Goal: Check status: Check status

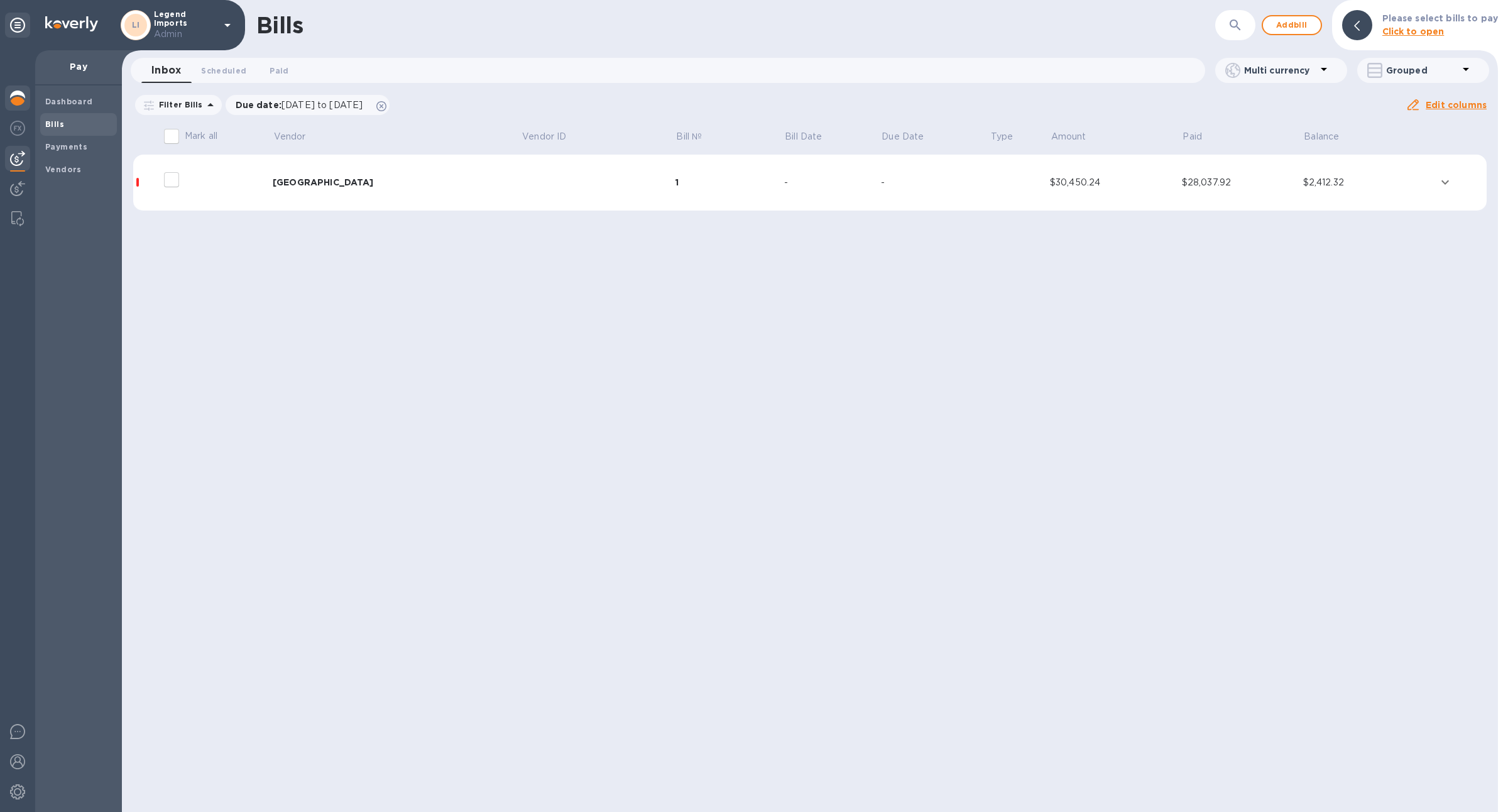
click at [11, 92] on img at bounding box center [17, 97] width 15 height 15
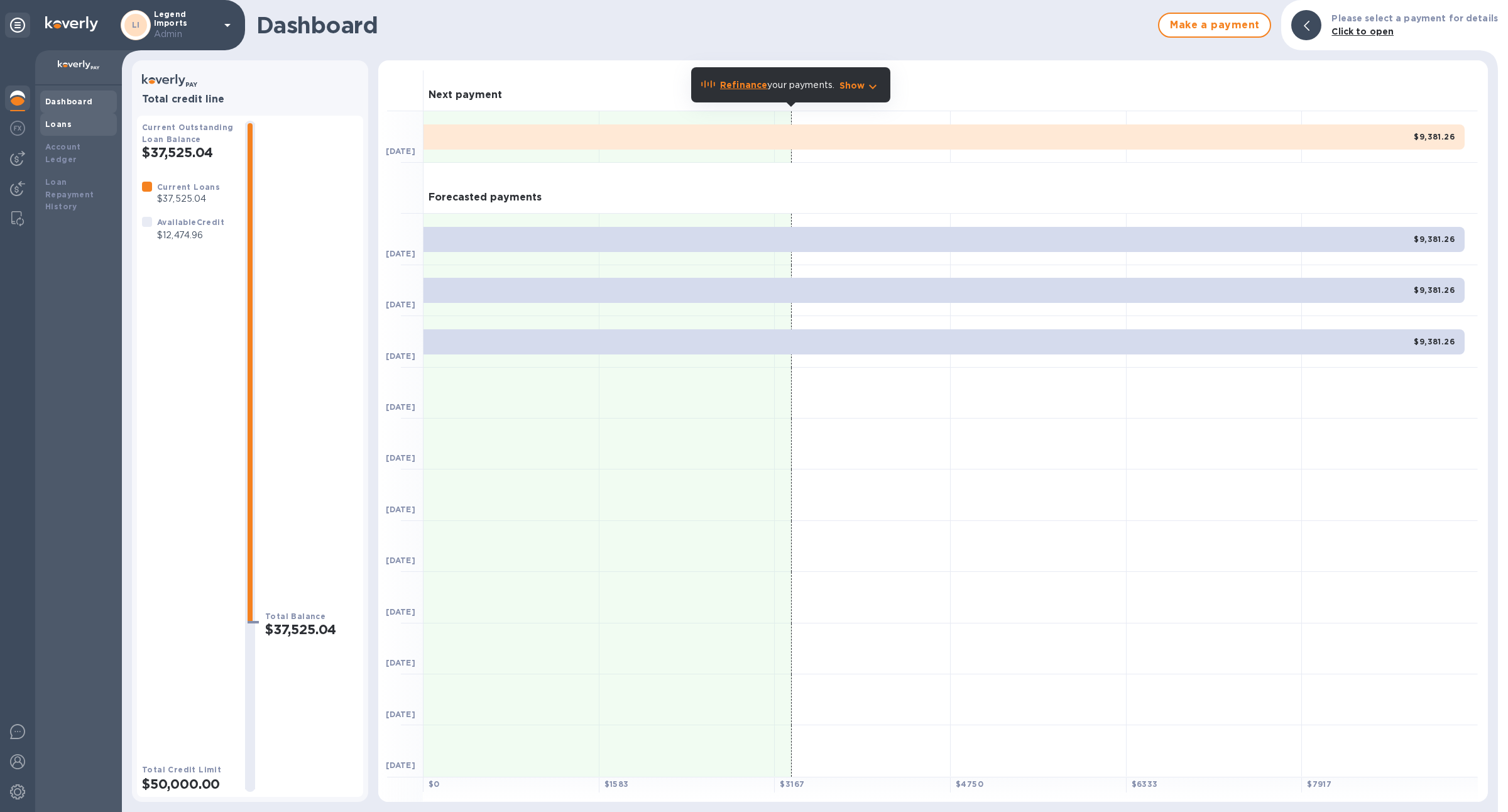
click at [76, 129] on div "Loans" at bounding box center [78, 125] width 67 height 13
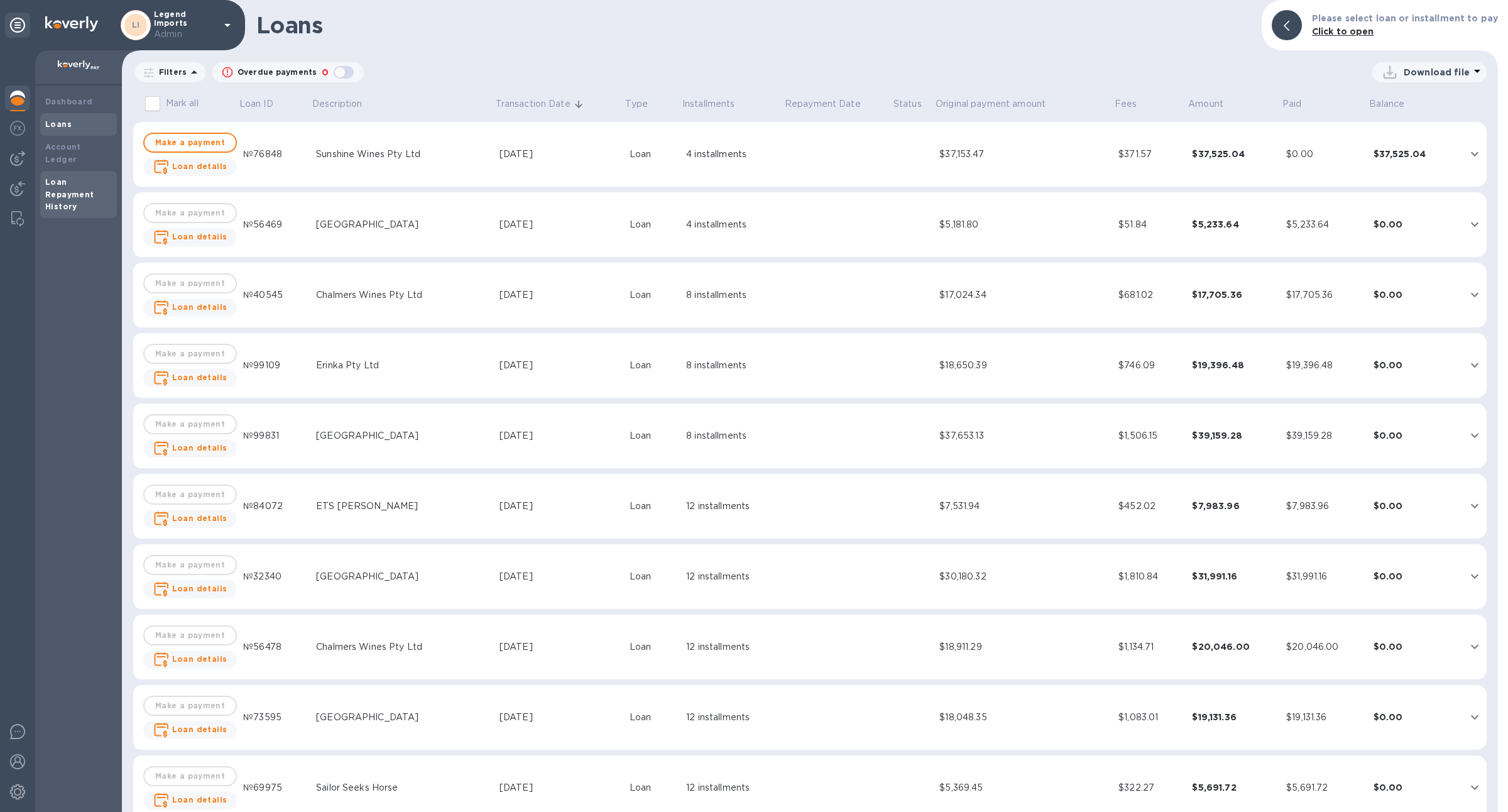
click at [79, 191] on div "Loan Repayment History" at bounding box center [78, 195] width 67 height 38
